Goal: Find specific page/section: Find specific page/section

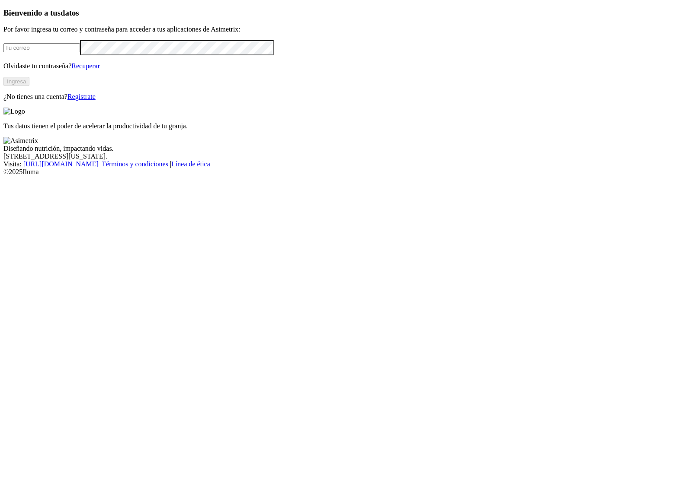
type input "[EMAIL_ADDRESS][DOMAIN_NAME]"
click at [29, 86] on button "Ingresa" at bounding box center [16, 81] width 26 height 9
